Goal: Register for event/course

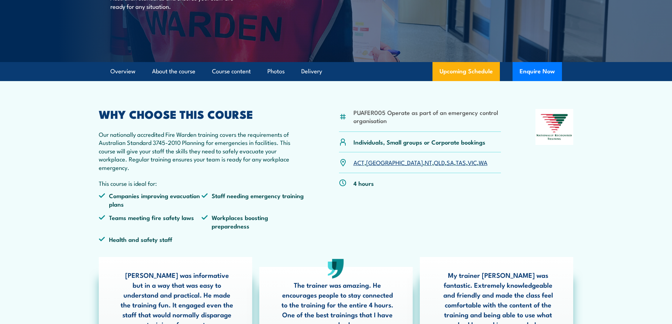
scroll to position [141, 0]
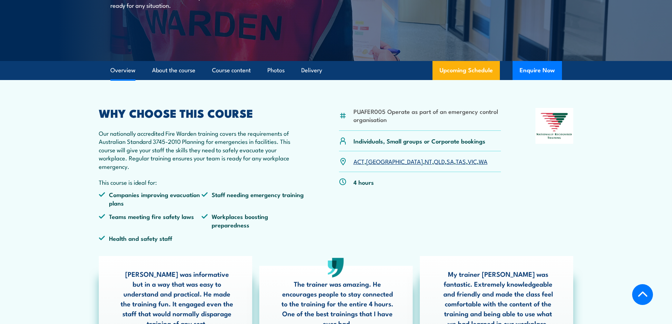
click at [479, 161] on link "WA" at bounding box center [483, 161] width 9 height 8
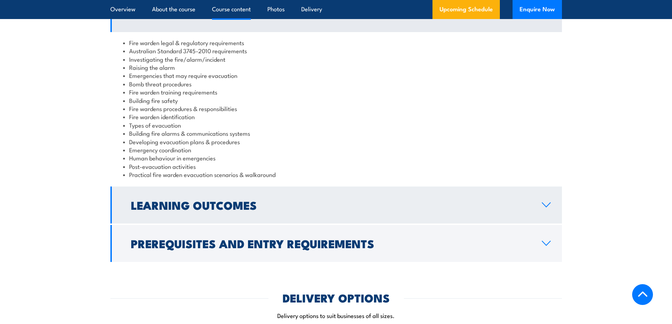
scroll to position [642, 0]
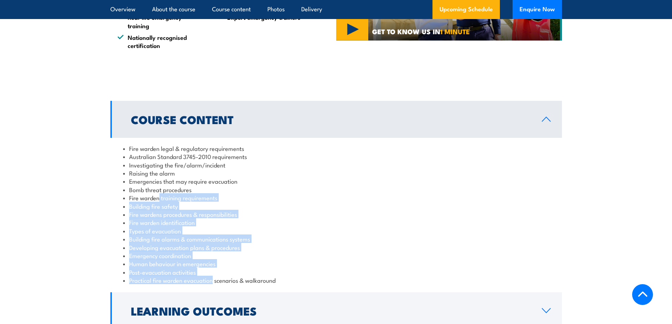
drag, startPoint x: 159, startPoint y: 198, endPoint x: 213, endPoint y: 273, distance: 92.2
click at [212, 279] on ul "Fire warden legal & regulatory requirements Australian Standard 3745-2010 requi…" at bounding box center [336, 214] width 426 height 140
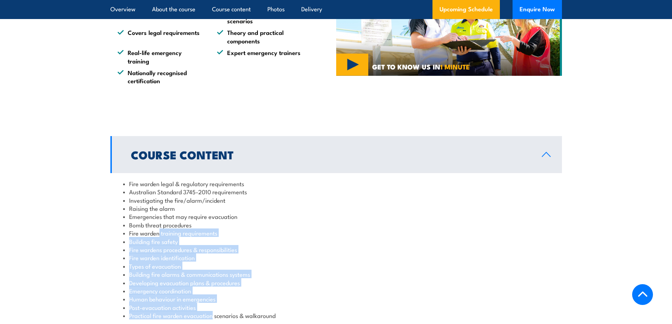
scroll to position [818, 0]
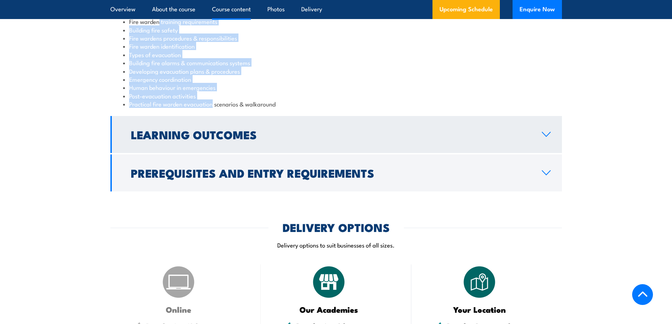
click at [302, 133] on h2 "Learning Outcomes" at bounding box center [331, 134] width 400 height 10
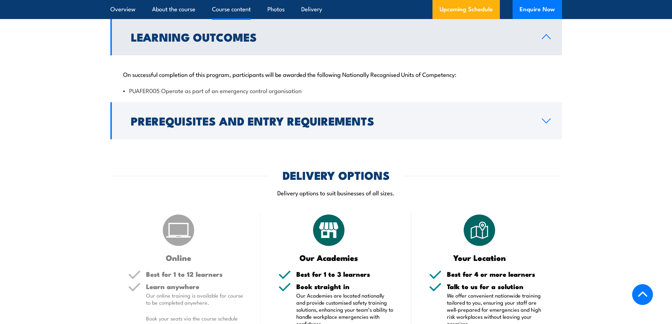
scroll to position [750, 0]
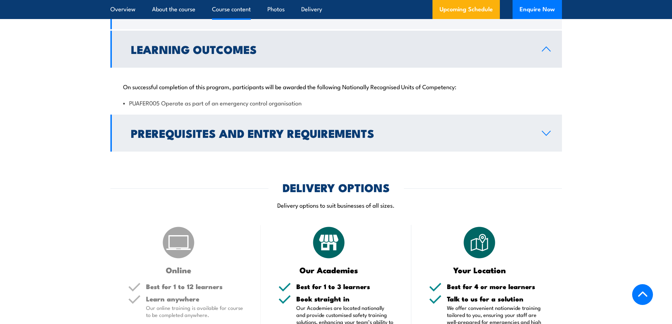
click at [406, 134] on h2 "Prerequisites and Entry Requirements" at bounding box center [331, 133] width 400 height 10
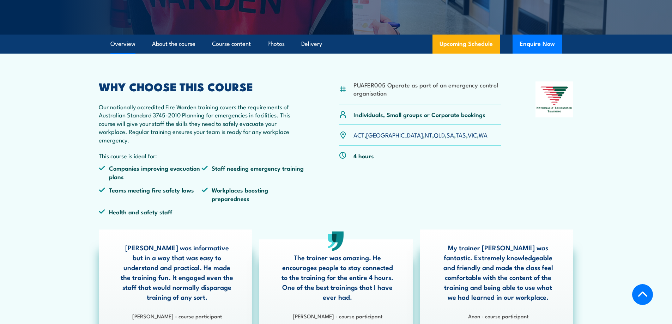
scroll to position [151, 0]
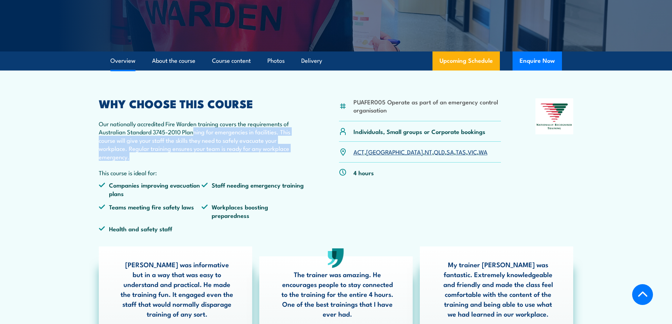
drag, startPoint x: 192, startPoint y: 130, endPoint x: 241, endPoint y: 154, distance: 54.4
click at [241, 154] on p "Our nationally accredited Fire Warden training covers the requirements of Austr…" at bounding box center [202, 140] width 206 height 41
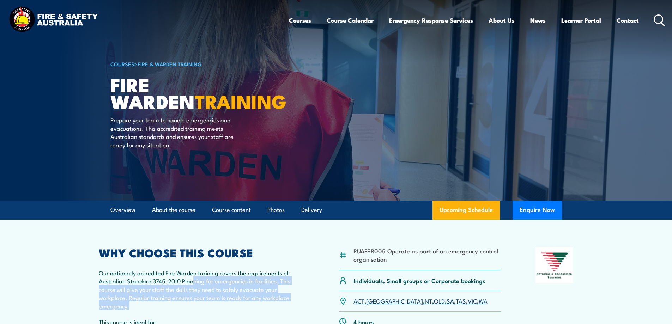
scroll to position [0, 0]
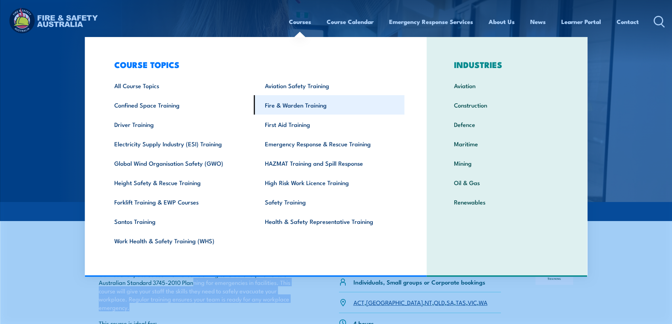
click at [296, 106] on link "Fire & Warden Training" at bounding box center [329, 104] width 151 height 19
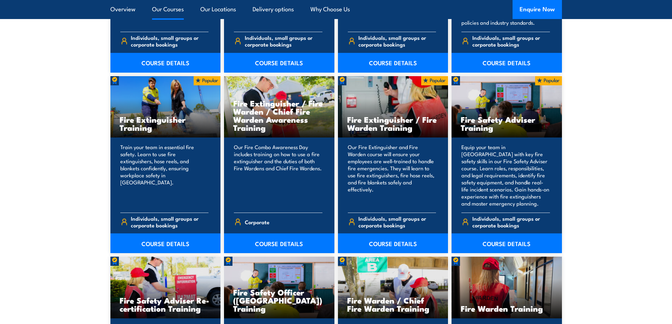
scroll to position [705, 0]
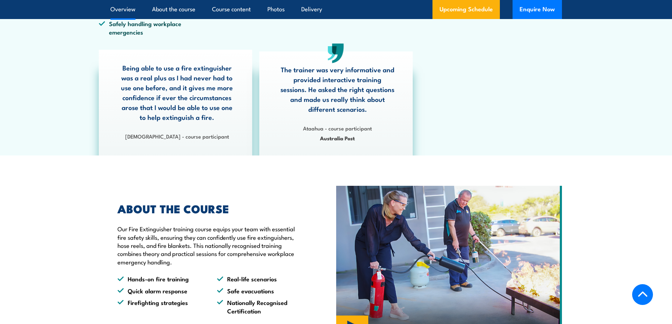
scroll to position [176, 0]
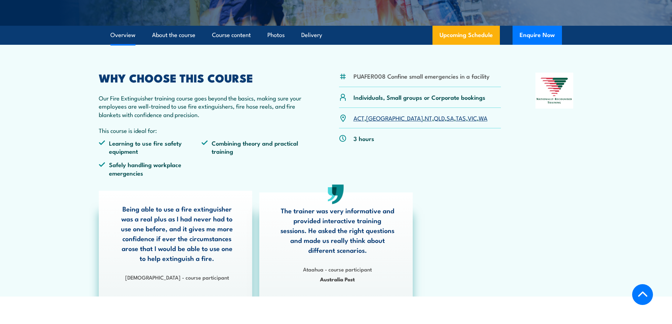
click at [479, 119] on link "WA" at bounding box center [483, 118] width 9 height 8
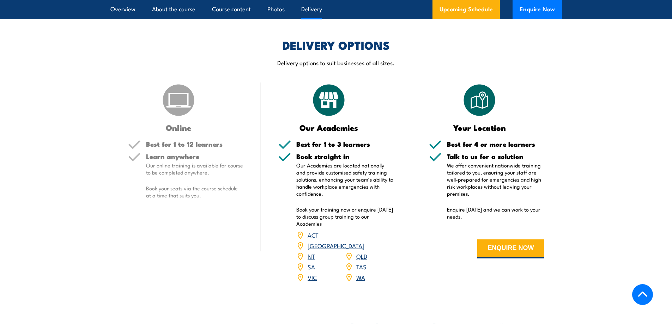
scroll to position [1058, 0]
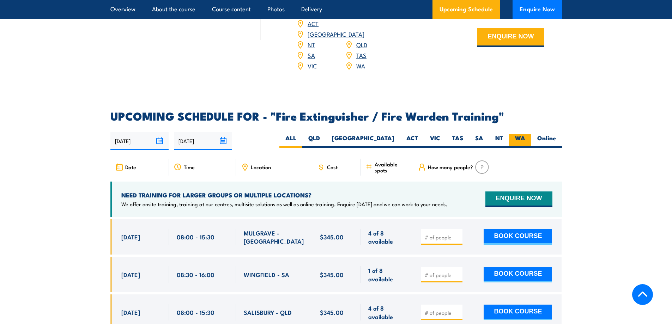
click at [519, 134] on label "WA" at bounding box center [520, 141] width 22 height 14
click at [525, 134] on input "WA" at bounding box center [527, 136] width 5 height 5
radio input "true"
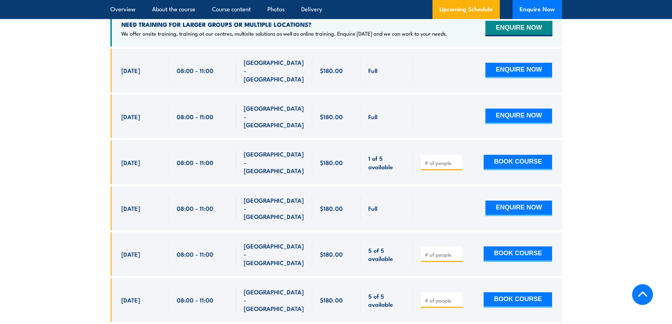
scroll to position [1219, 0]
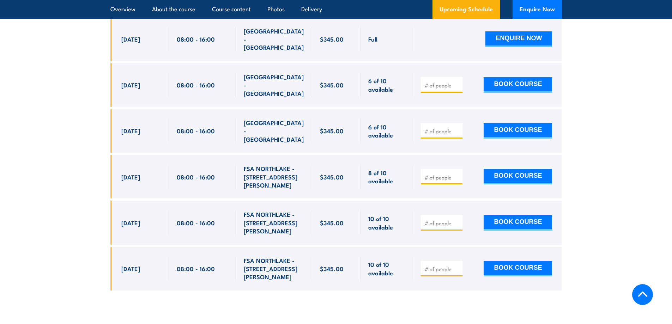
scroll to position [1264, 0]
